Goal: Find specific page/section: Find specific page/section

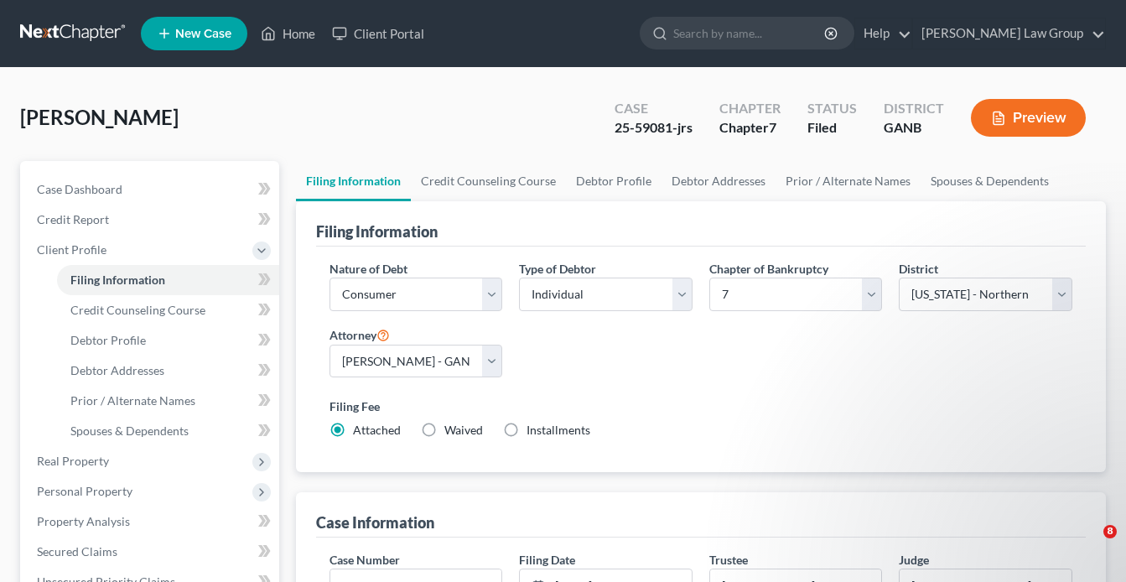
select select "1"
select select "0"
select select "19"
select select "0"
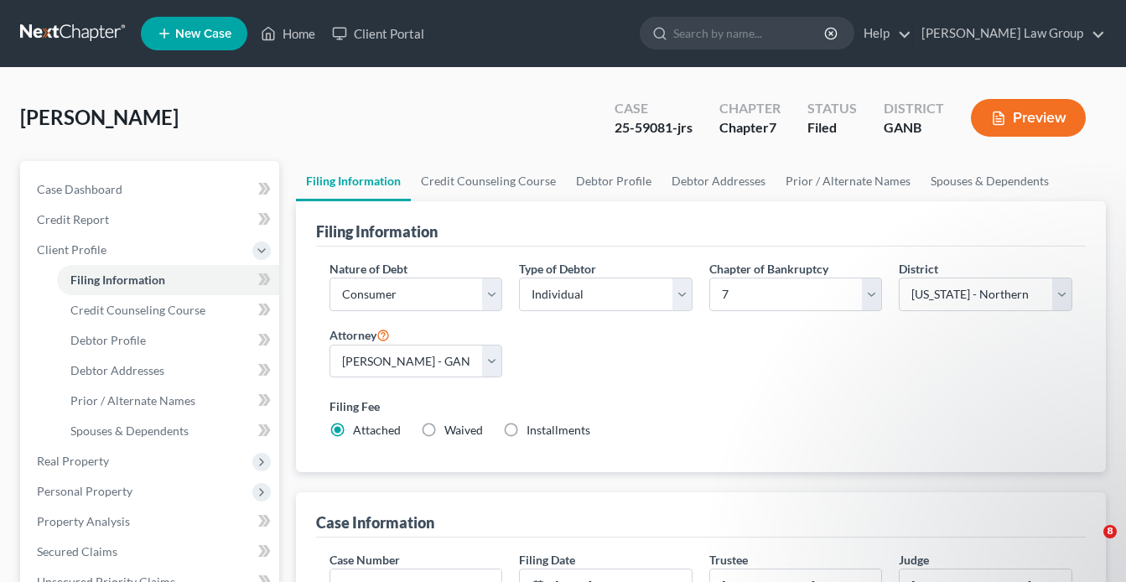
select select "10"
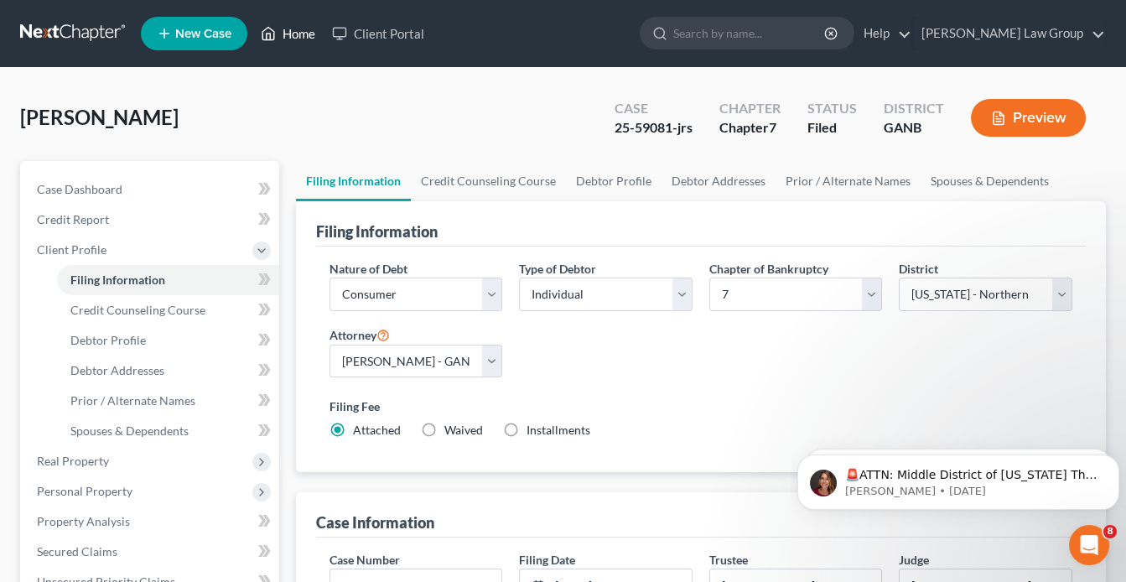
click at [299, 34] on link "Home" at bounding box center [287, 33] width 71 height 30
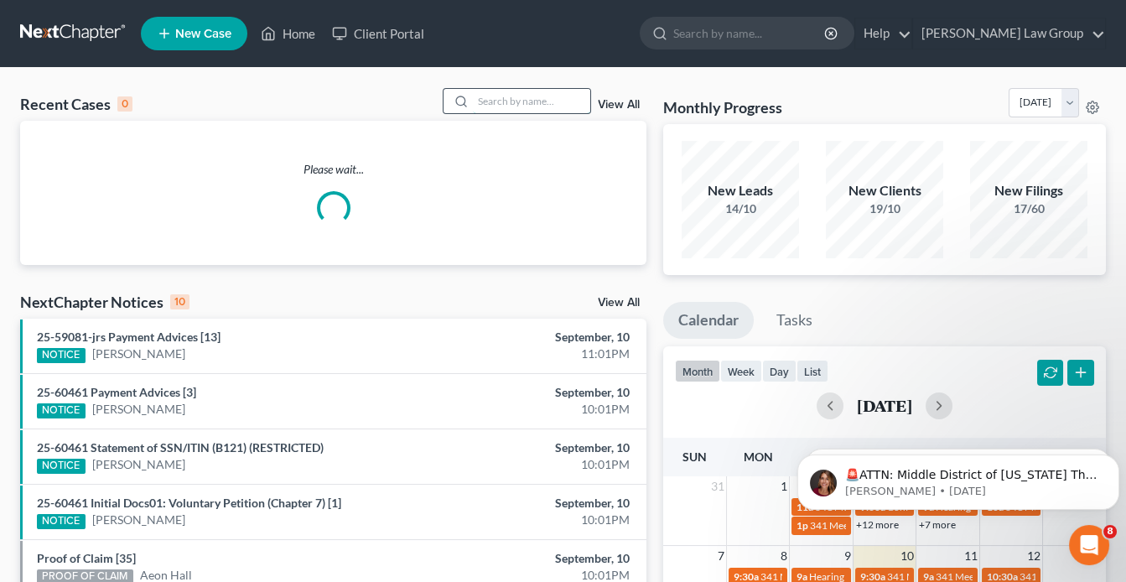
click at [496, 104] on input "search" at bounding box center [531, 101] width 117 height 24
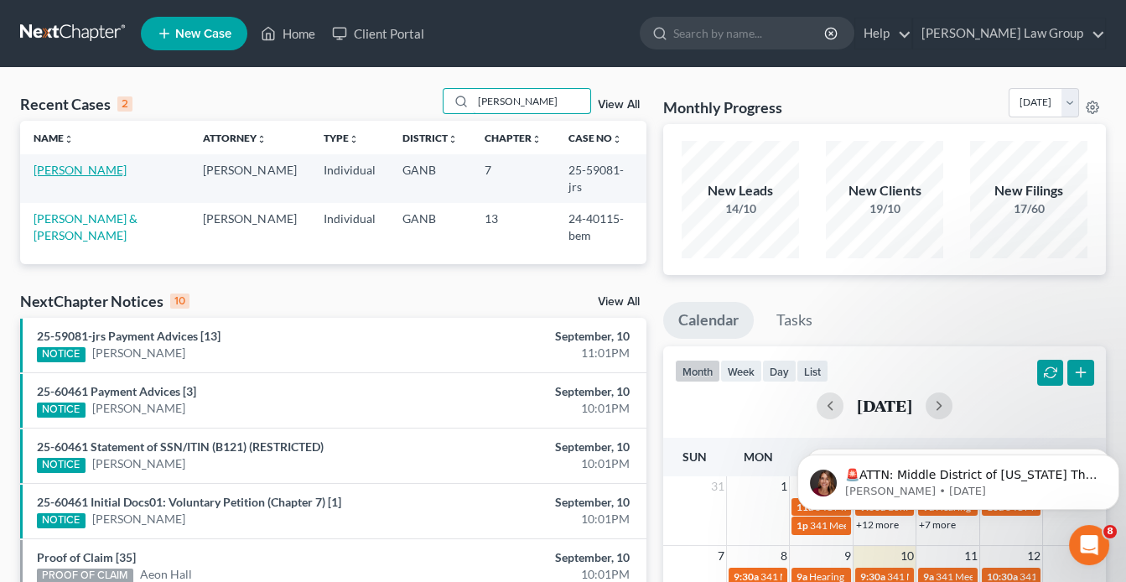
type input "[PERSON_NAME]"
click at [65, 172] on link "[PERSON_NAME]" at bounding box center [80, 170] width 93 height 14
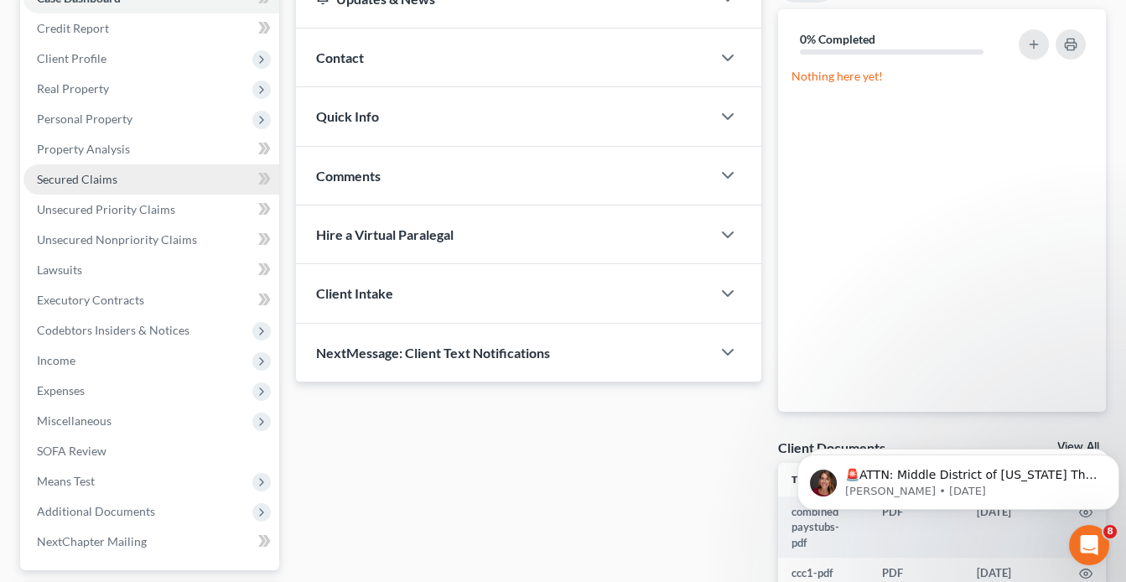
scroll to position [134, 0]
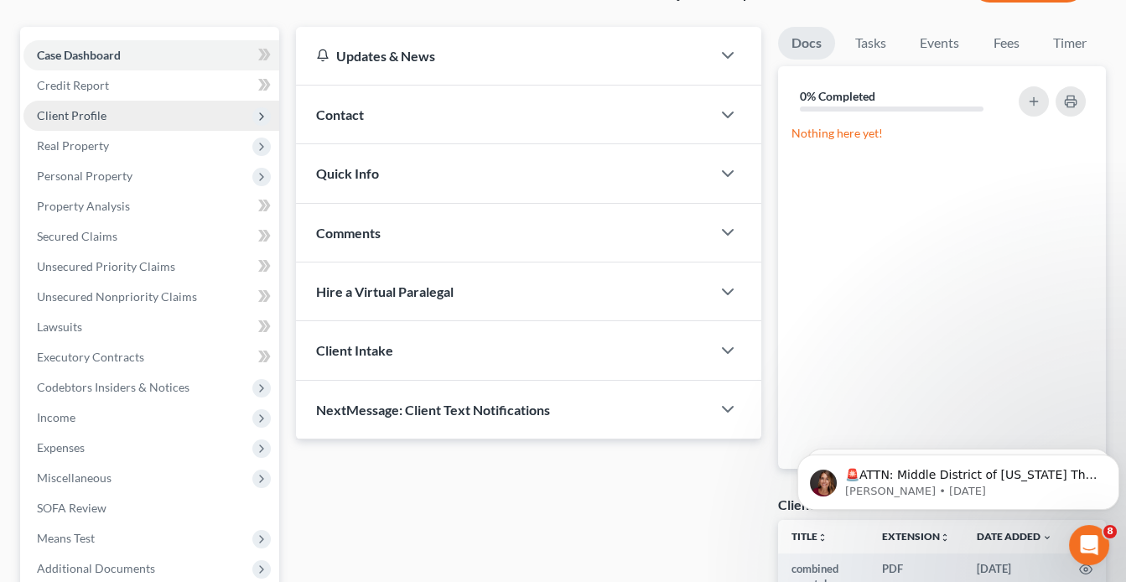
click at [109, 120] on span "Client Profile" at bounding box center [151, 116] width 256 height 30
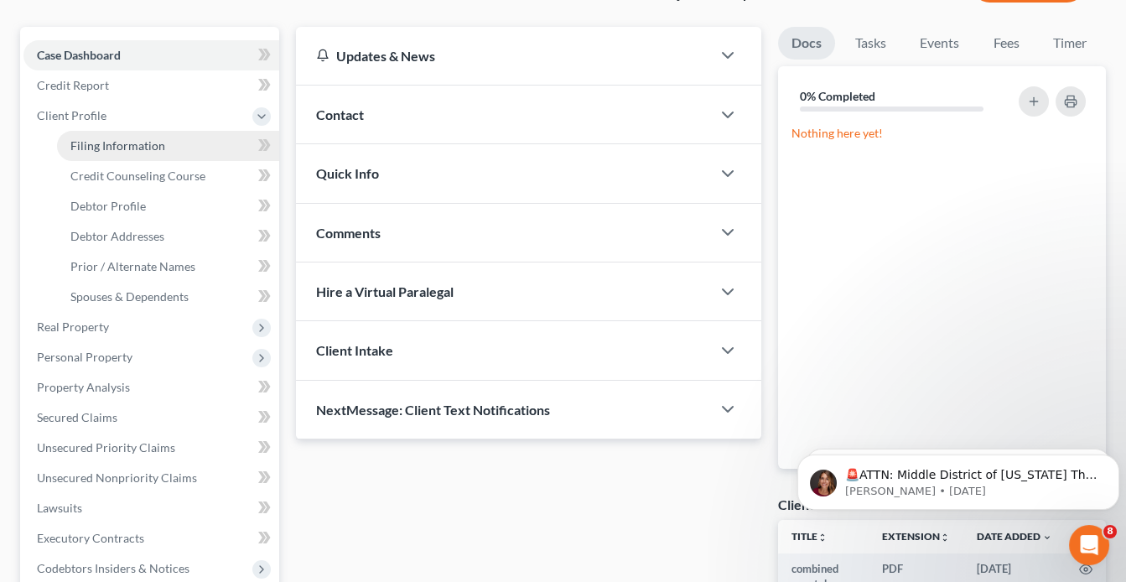
click at [118, 143] on span "Filing Information" at bounding box center [117, 145] width 95 height 14
select select "1"
select select "0"
select select "19"
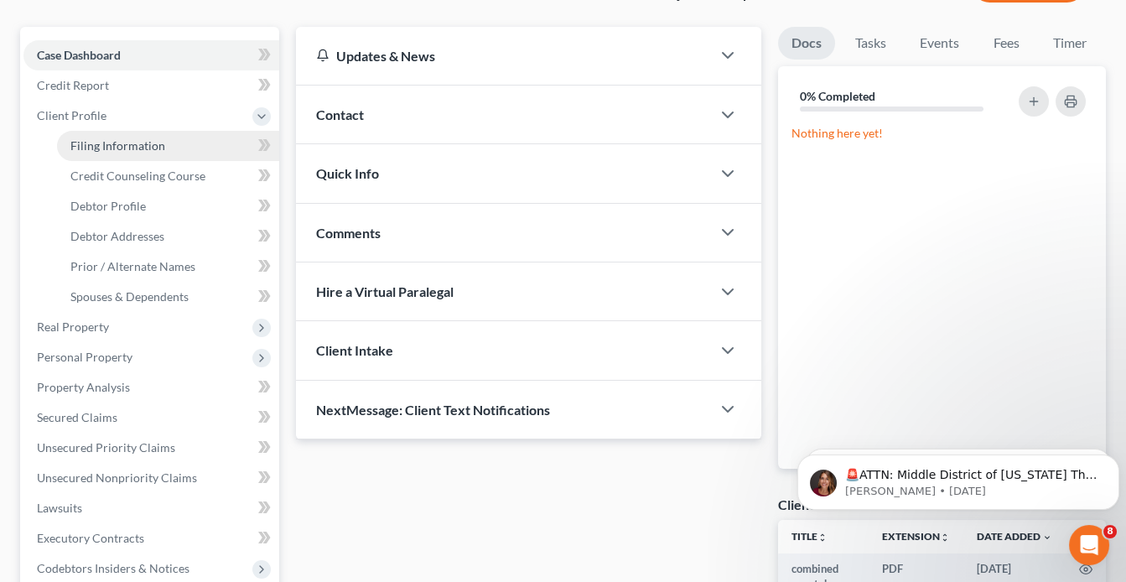
select select "0"
select select "10"
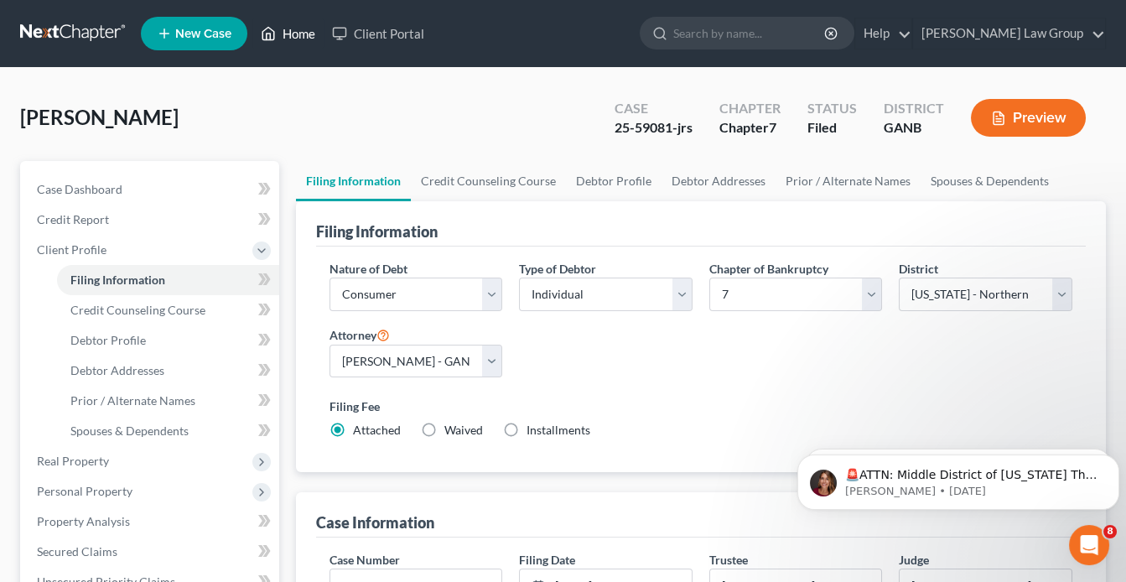
click at [299, 37] on link "Home" at bounding box center [287, 33] width 71 height 30
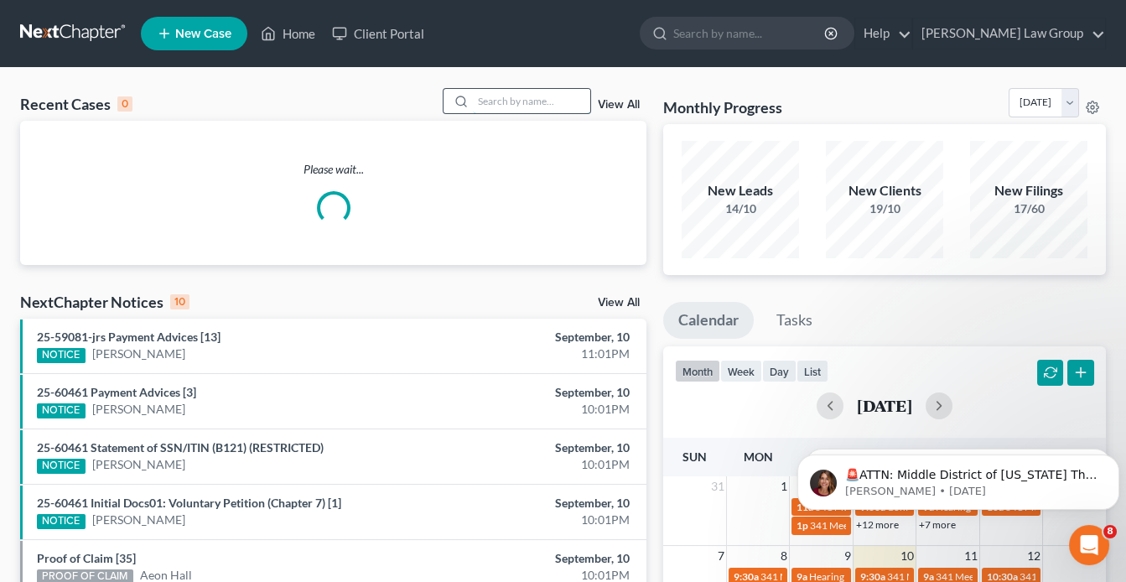
click at [484, 101] on input "search" at bounding box center [531, 101] width 117 height 24
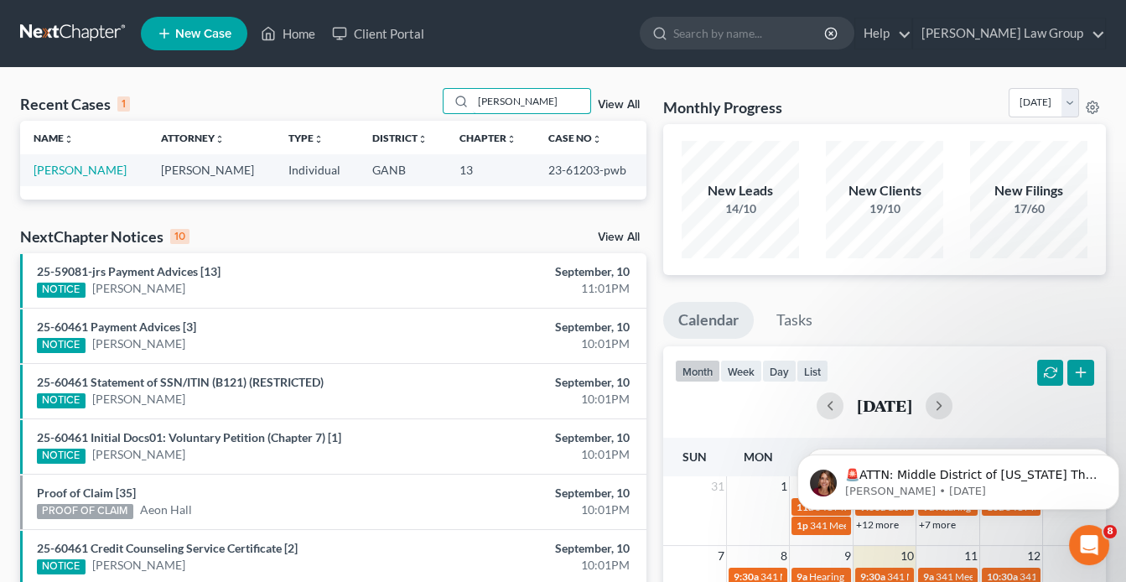
drag, startPoint x: 543, startPoint y: 99, endPoint x: 403, endPoint y: 100, distance: 140.0
click at [403, 100] on div "Recent Cases 1 [PERSON_NAME] View All" at bounding box center [333, 104] width 626 height 33
type input "[PERSON_NAME]"
drag, startPoint x: 594, startPoint y: 168, endPoint x: 539, endPoint y: 167, distance: 54.5
click at [534, 168] on td "25-59191-pmb" at bounding box center [590, 169] width 112 height 31
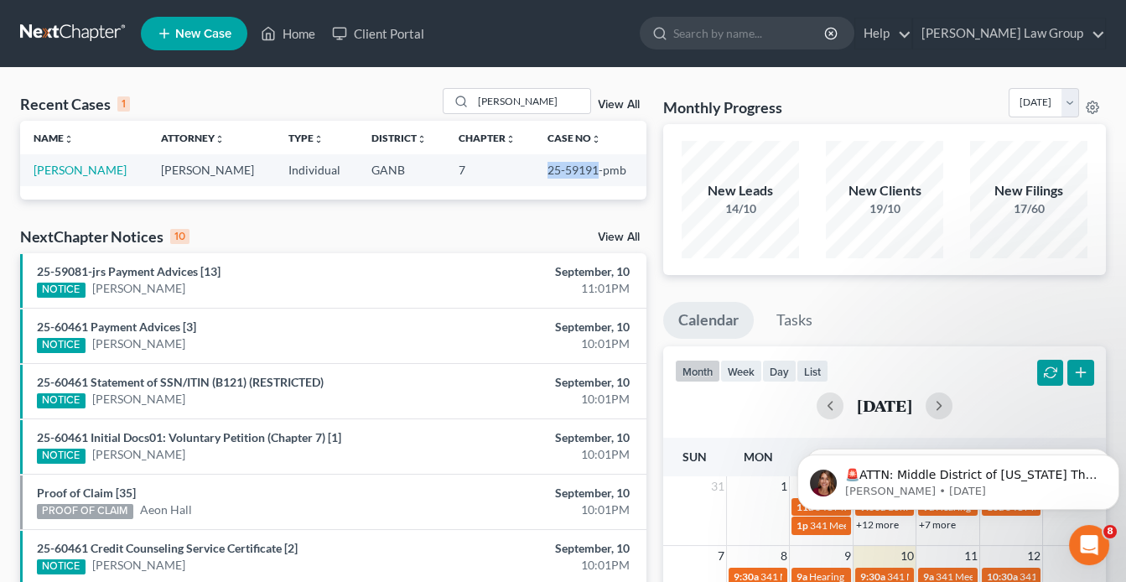
copy td "25-59191"
